Goal: Find specific page/section: Find specific page/section

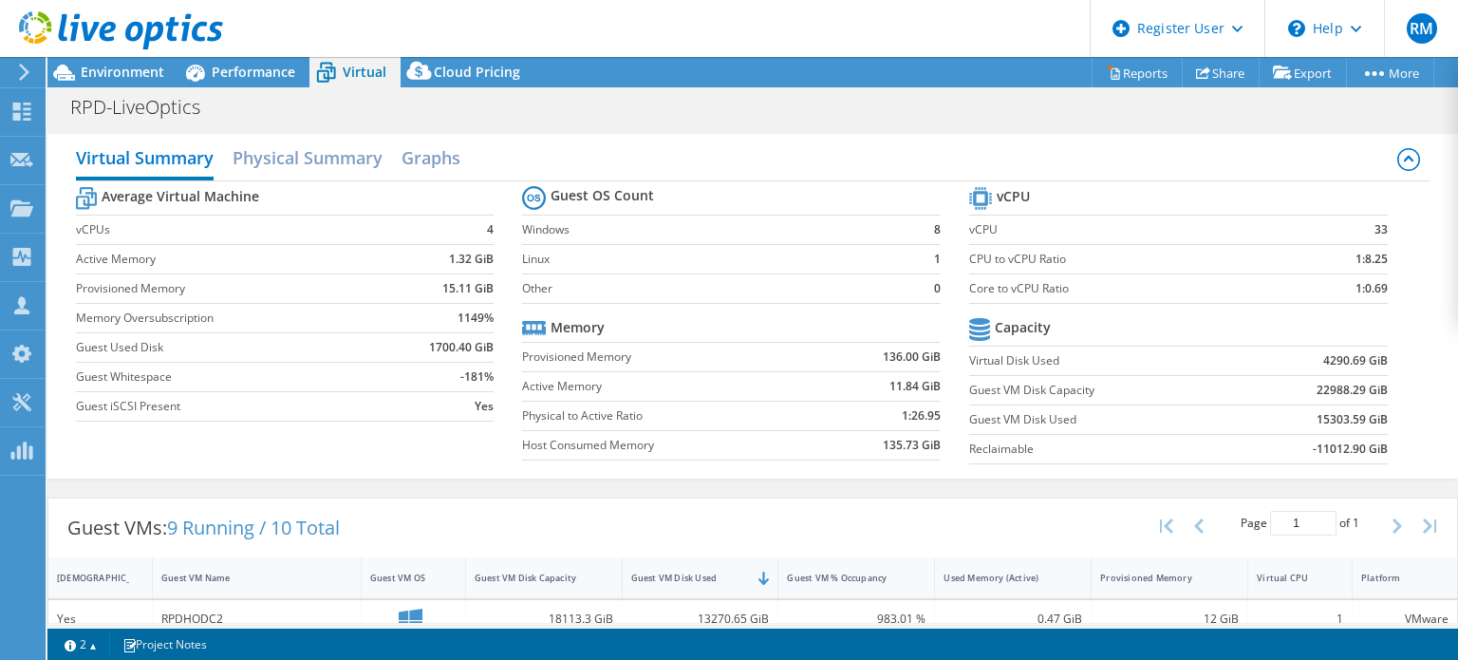
select select "USD"
click at [243, 71] on span "Performance" at bounding box center [254, 72] width 84 height 18
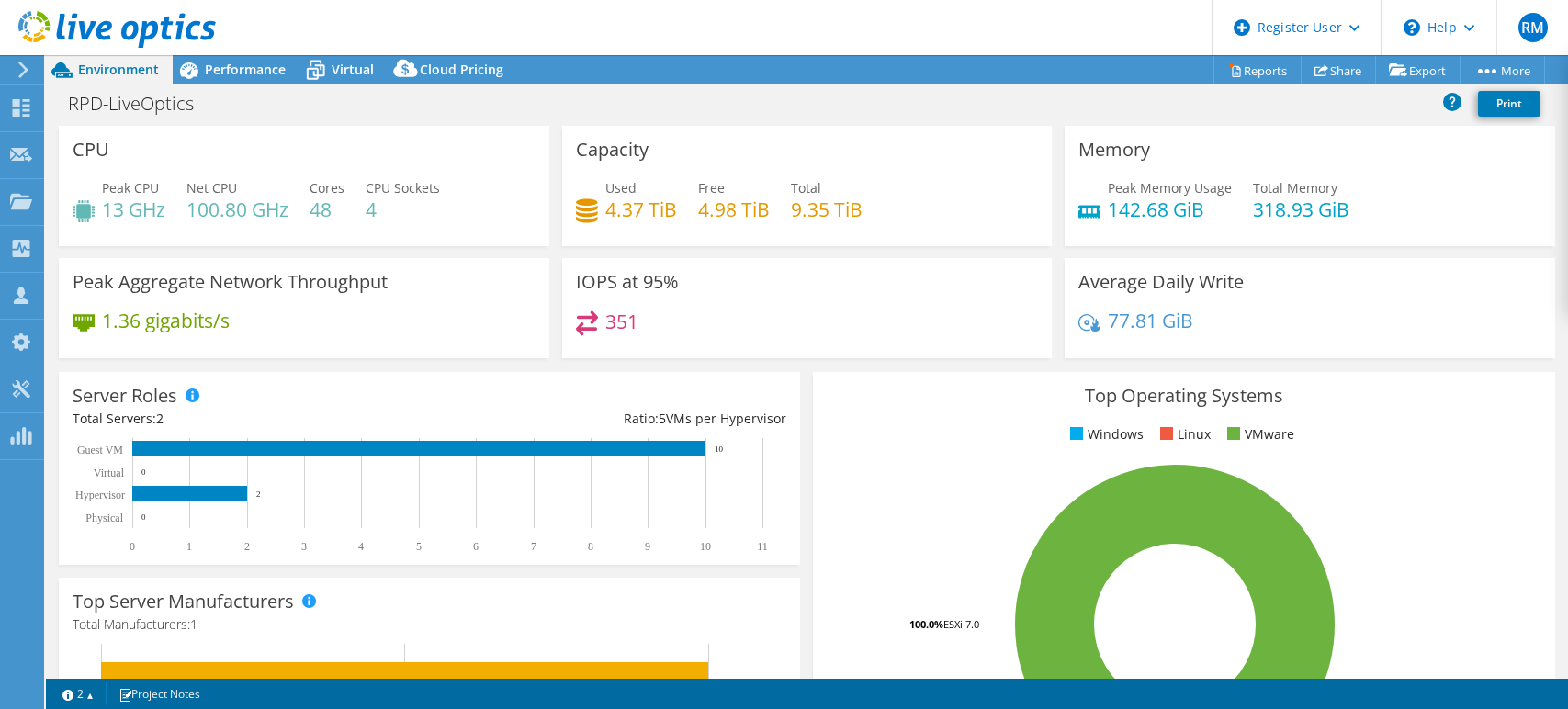
select select "USD"
